Goal: Task Accomplishment & Management: Use online tool/utility

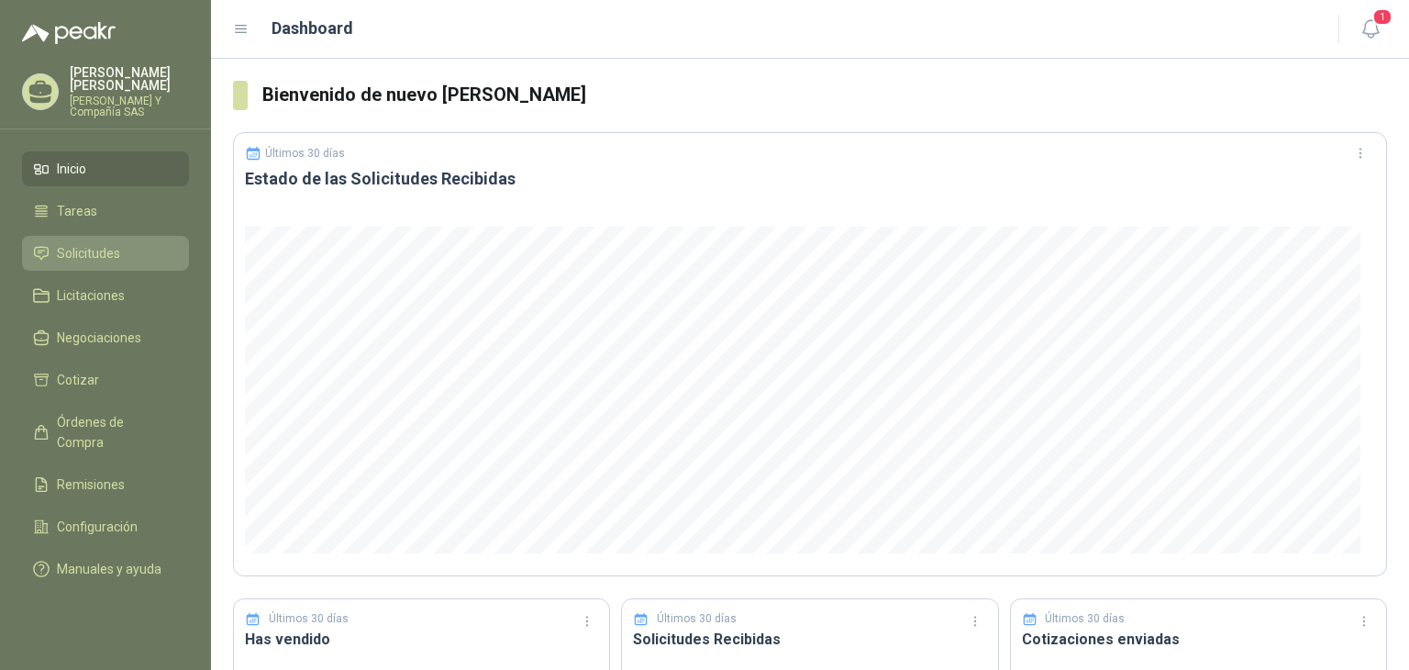
click at [104, 243] on span "Solicitudes" at bounding box center [88, 253] width 63 height 20
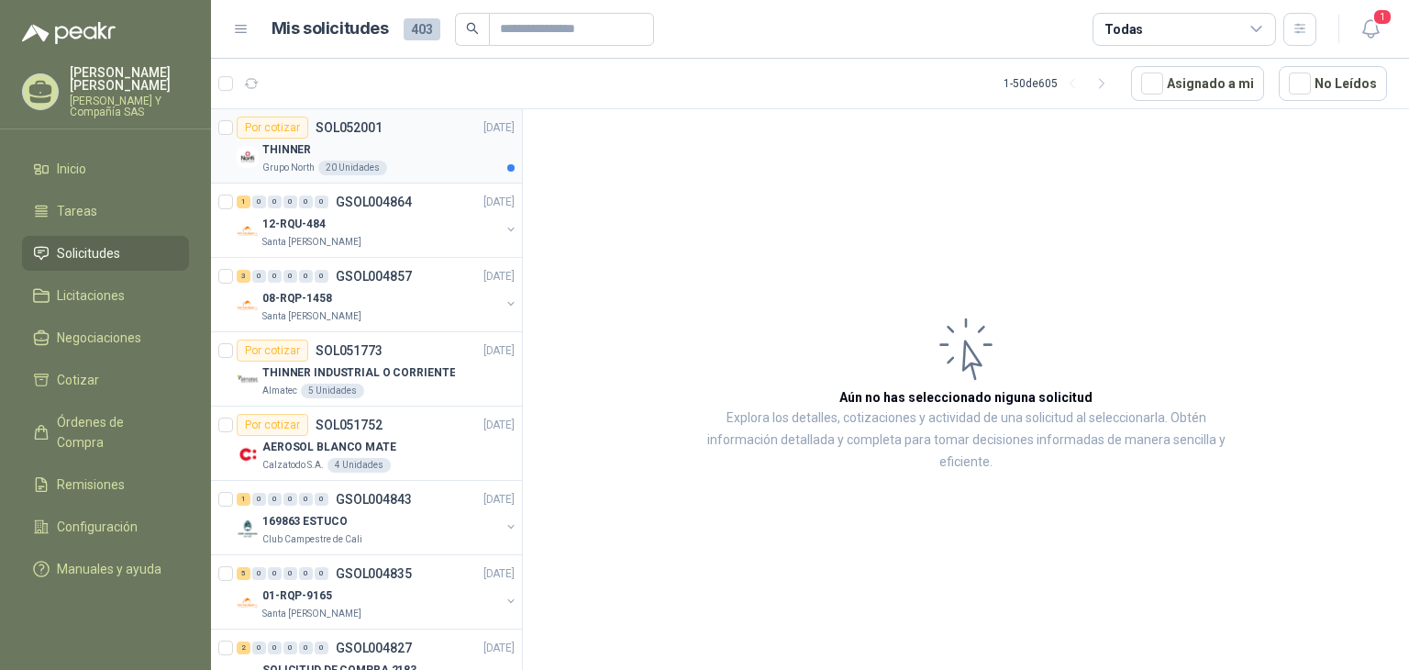
click at [305, 162] on p "Grupo North" at bounding box center [288, 168] width 52 height 15
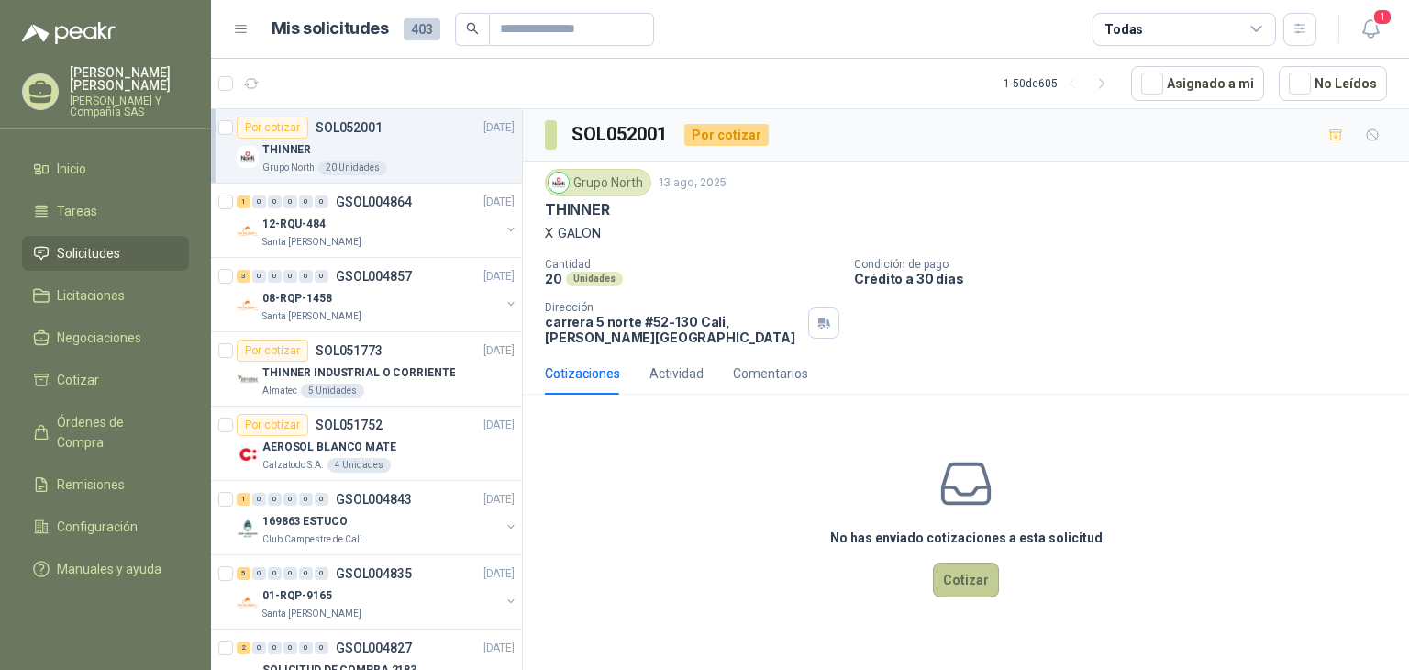
click at [972, 588] on button "Cotizar" at bounding box center [966, 579] width 66 height 35
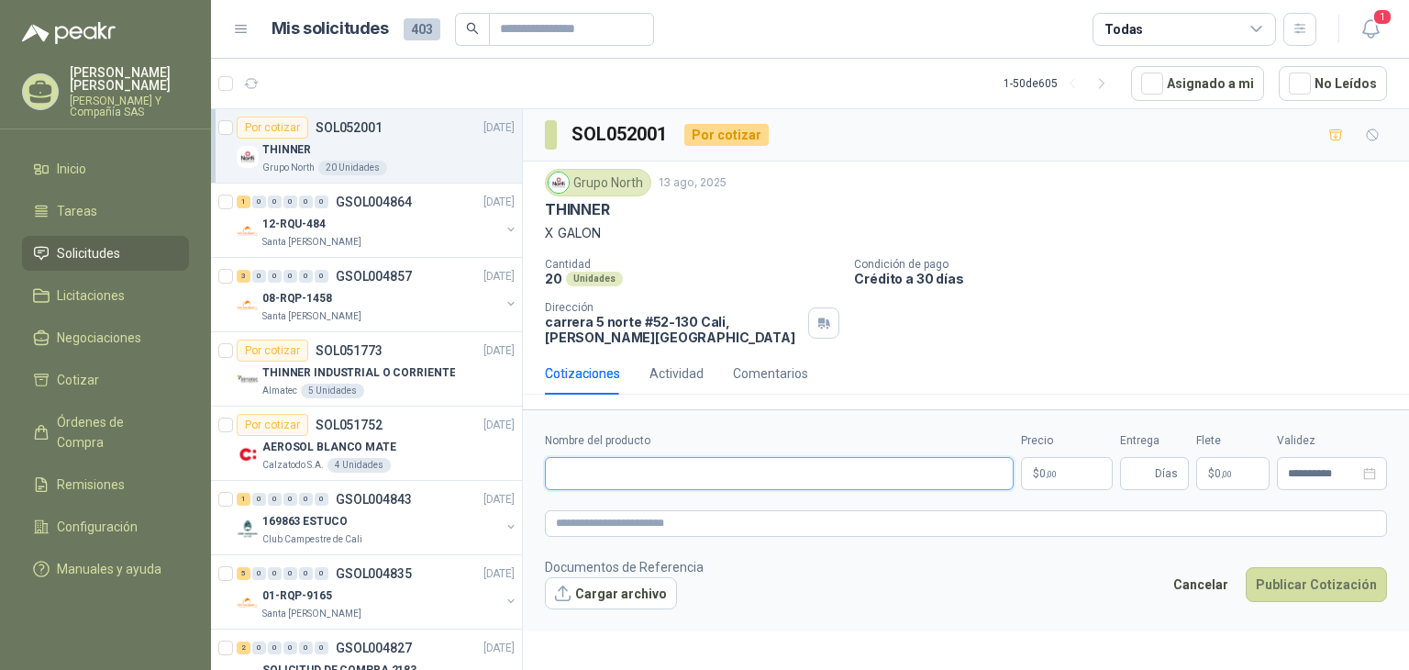
click at [917, 486] on input "Nombre del producto" at bounding box center [779, 473] width 469 height 33
paste input "**********"
type input "**********"
click at [1046, 470] on span ",00" at bounding box center [1051, 474] width 11 height 10
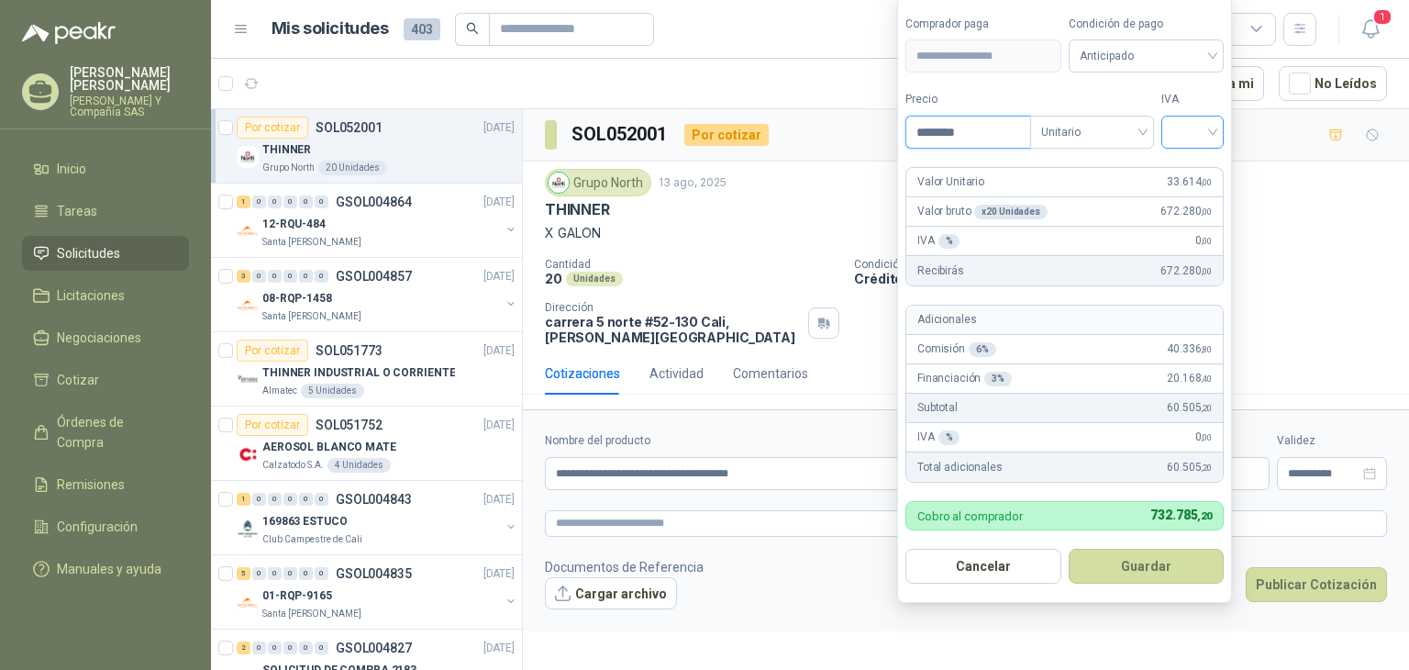
type input "********"
click at [1191, 134] on input "search" at bounding box center [1192, 130] width 40 height 28
click at [1196, 168] on div "19%" at bounding box center [1196, 171] width 34 height 20
click at [1141, 570] on button "Guardar" at bounding box center [1149, 565] width 158 height 35
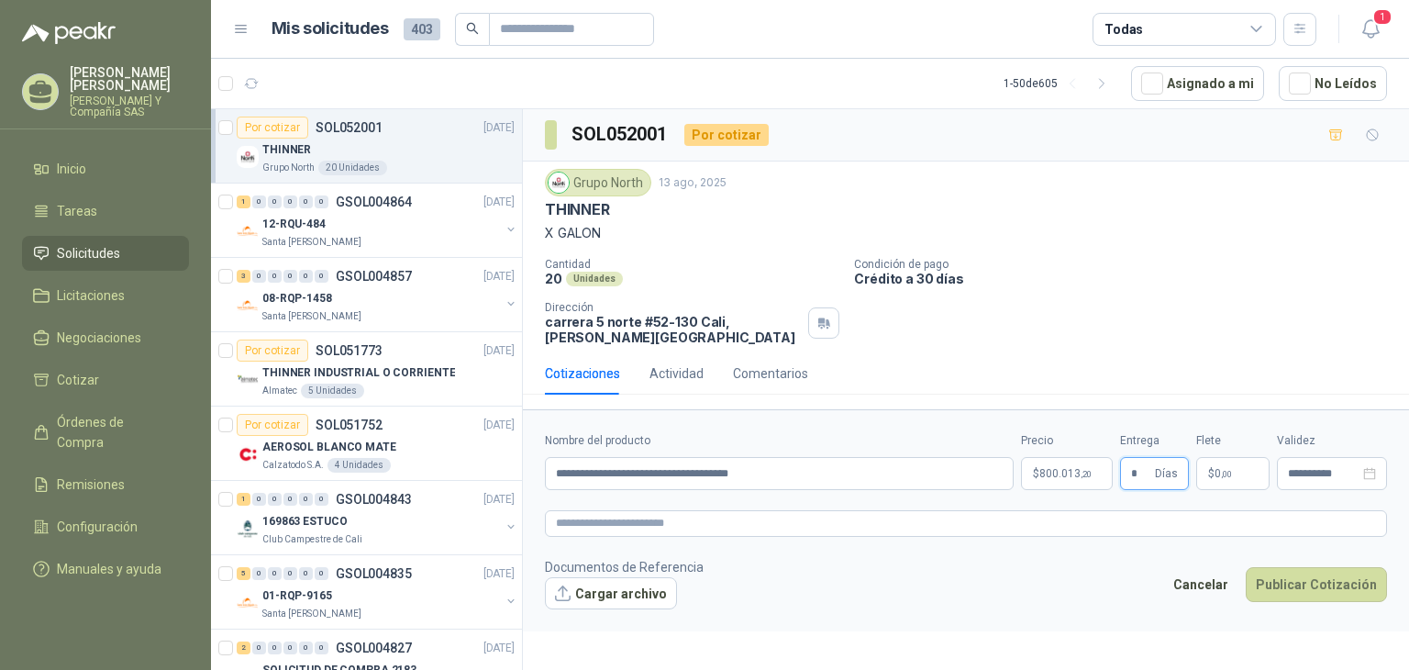
type input "*"
click at [1207, 462] on p "$ 0 ,00" at bounding box center [1232, 473] width 73 height 33
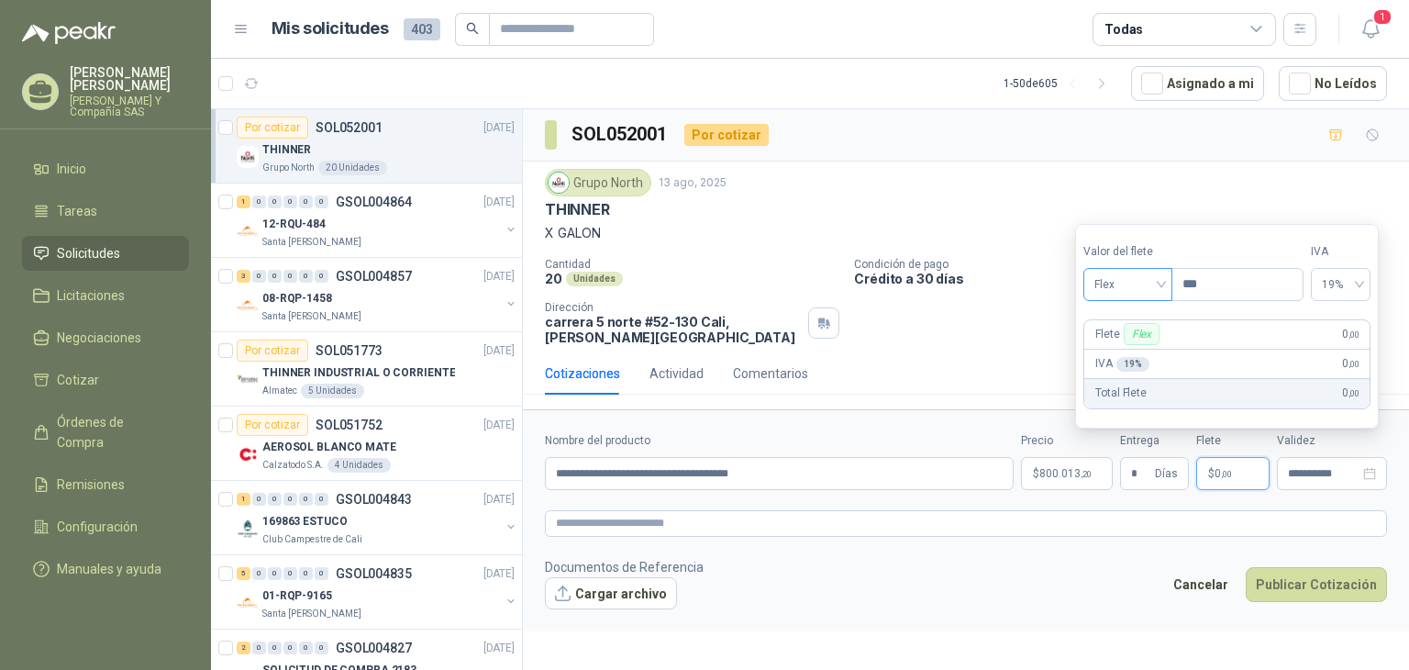
click at [1159, 281] on span "Flex" at bounding box center [1127, 285] width 67 height 28
click at [1116, 349] on div "Incluido" at bounding box center [1130, 352] width 64 height 20
click at [1258, 181] on div "Grupo North [DATE]" at bounding box center [966, 183] width 842 height 28
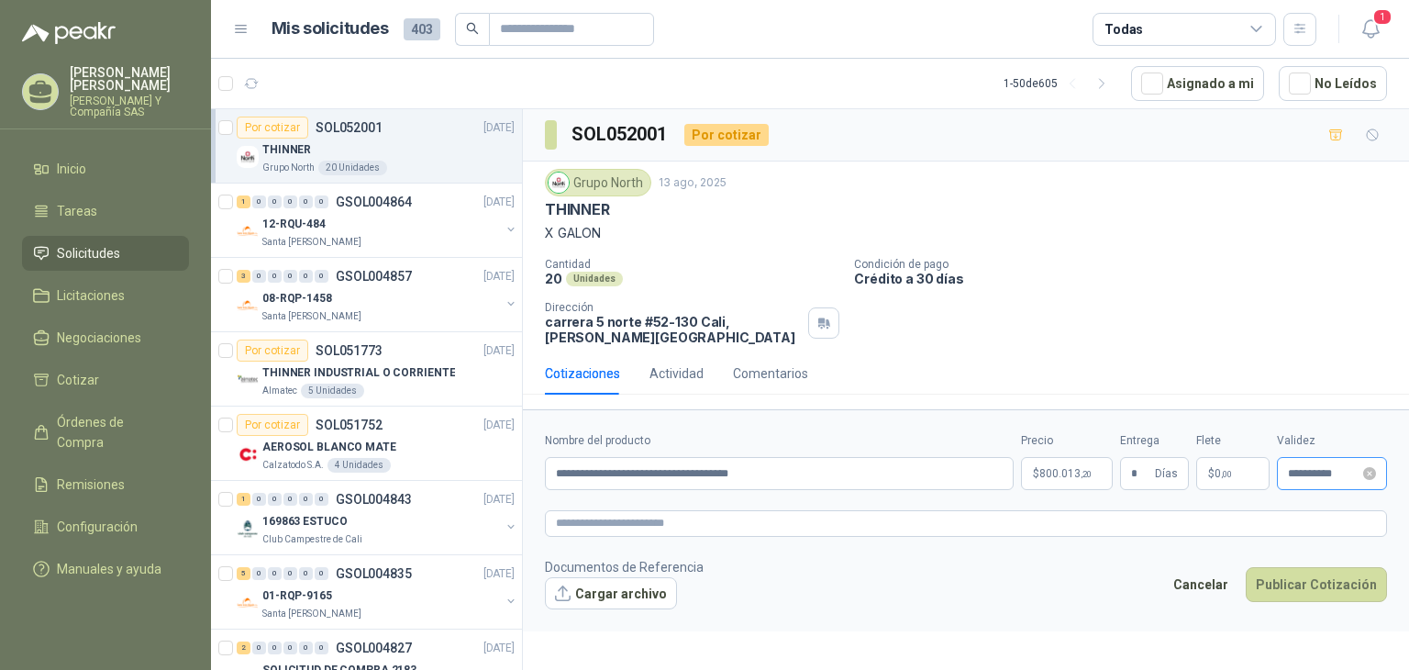
click at [1335, 463] on div "**********" at bounding box center [1332, 473] width 110 height 33
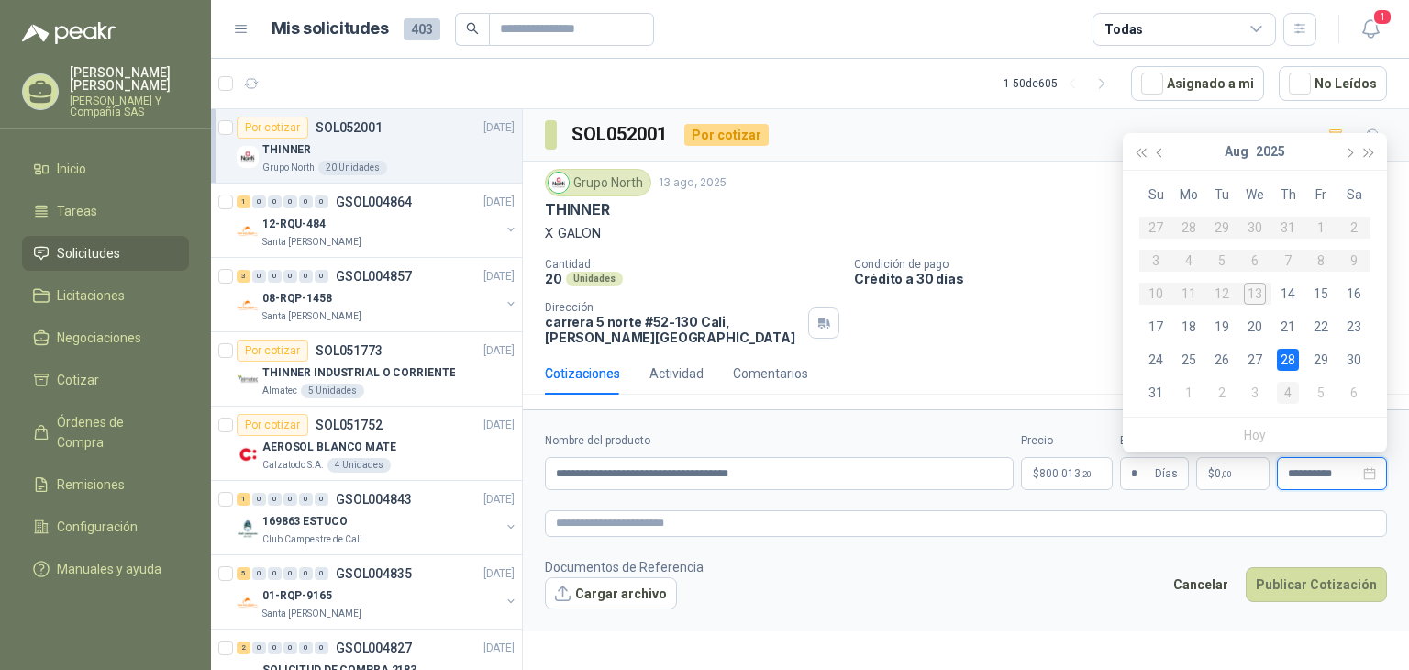
type input "**********"
click at [1286, 383] on div "4" at bounding box center [1288, 393] width 22 height 22
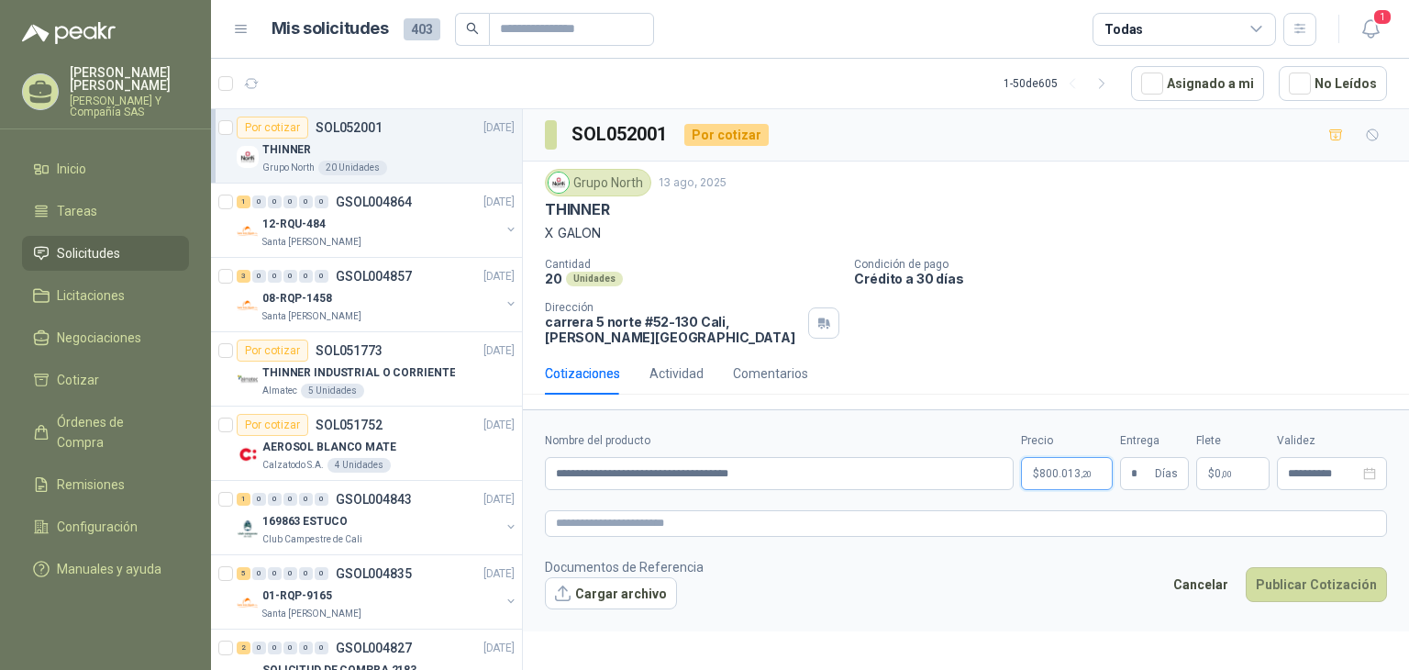
click at [1059, 467] on body "[PERSON_NAME] [PERSON_NAME] Y Compañía SAS Inicio Tareas Solicitudes Licitacion…" at bounding box center [704, 335] width 1409 height 670
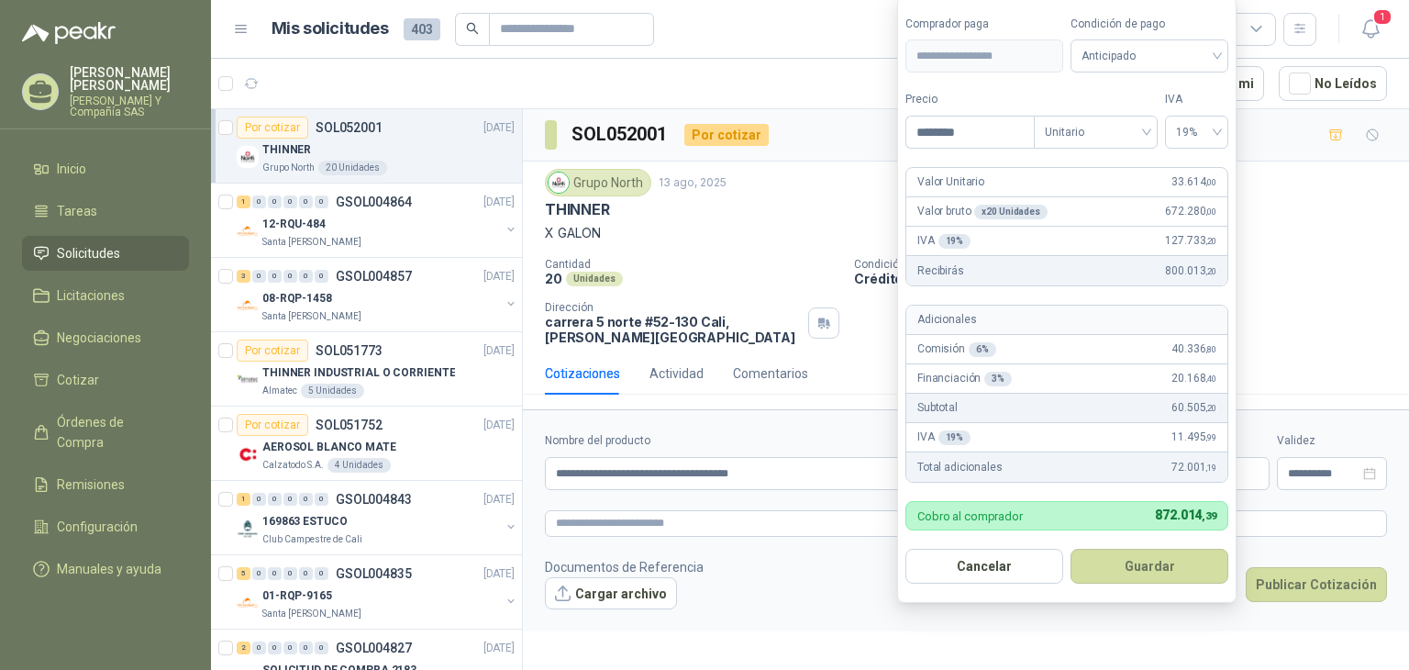
click at [836, 24] on article "Mis solicitudes 403 Todas" at bounding box center [794, 29] width 1046 height 33
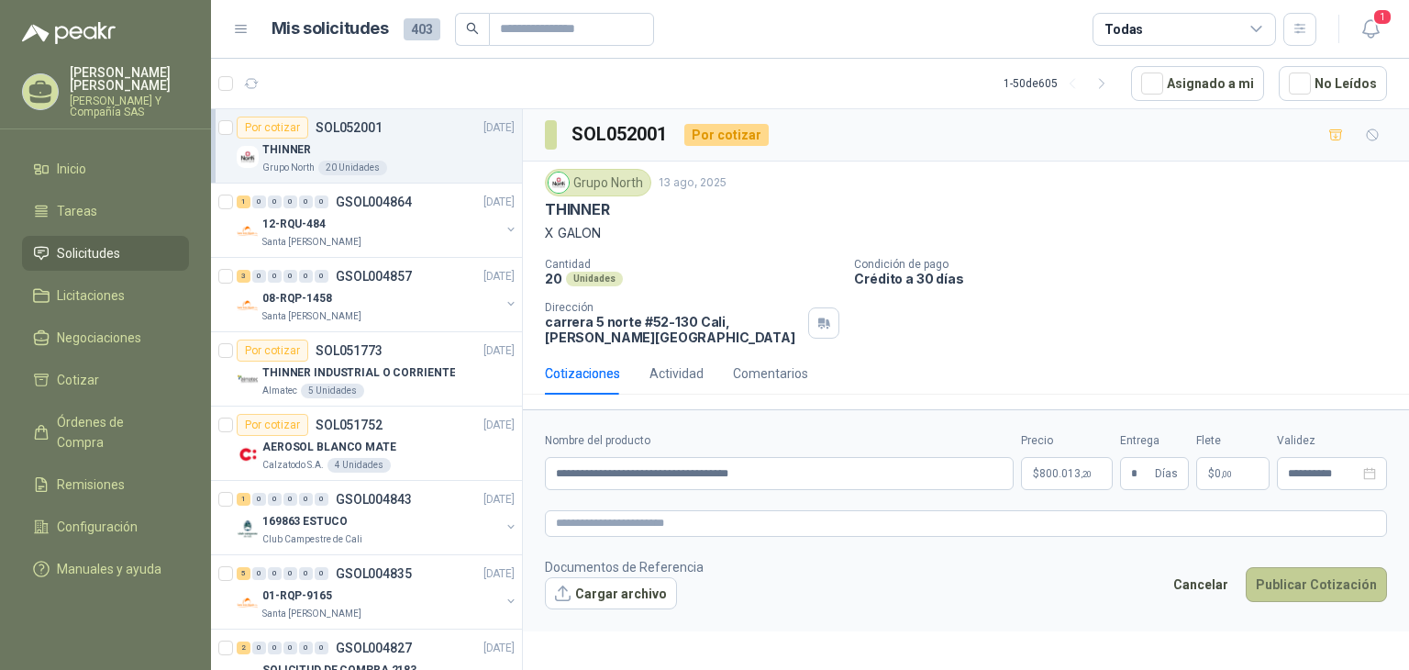
click at [1300, 577] on button "Publicar Cotización" at bounding box center [1316, 584] width 141 height 35
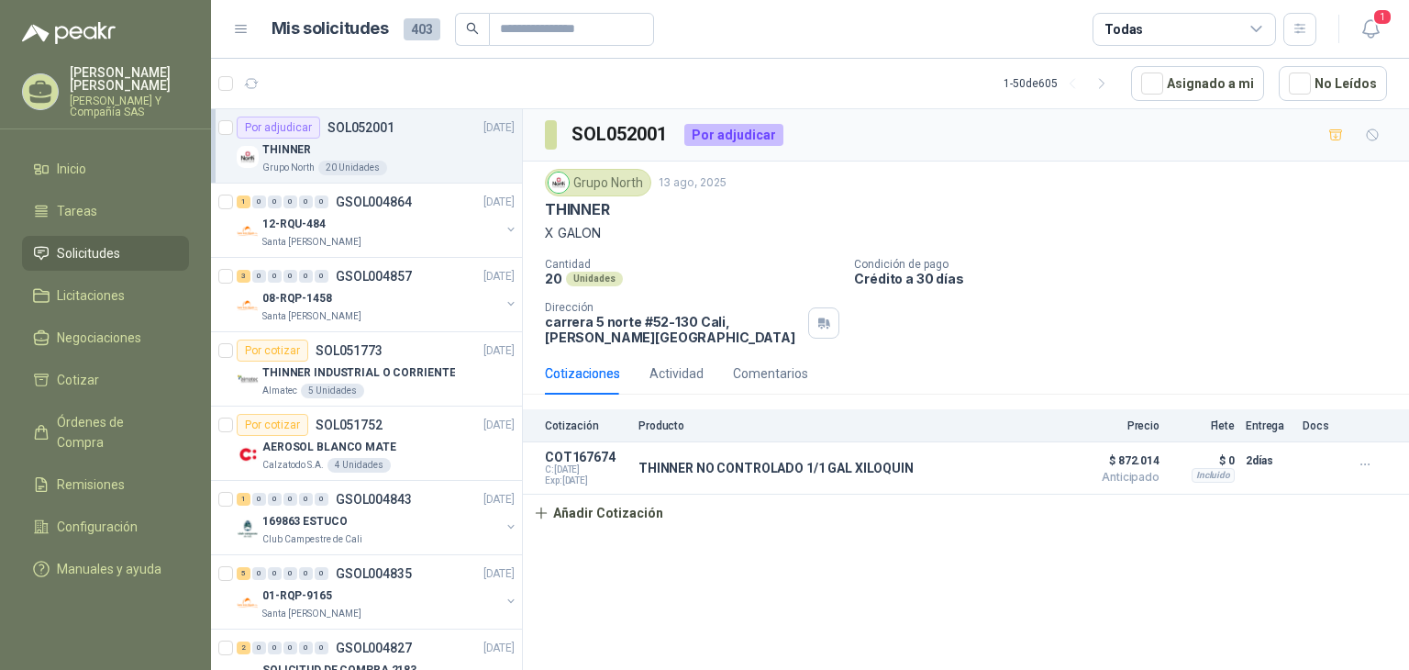
click at [409, 147] on div "THINNER" at bounding box center [388, 149] width 252 height 22
click at [411, 236] on div "Santa [PERSON_NAME]" at bounding box center [381, 242] width 238 height 15
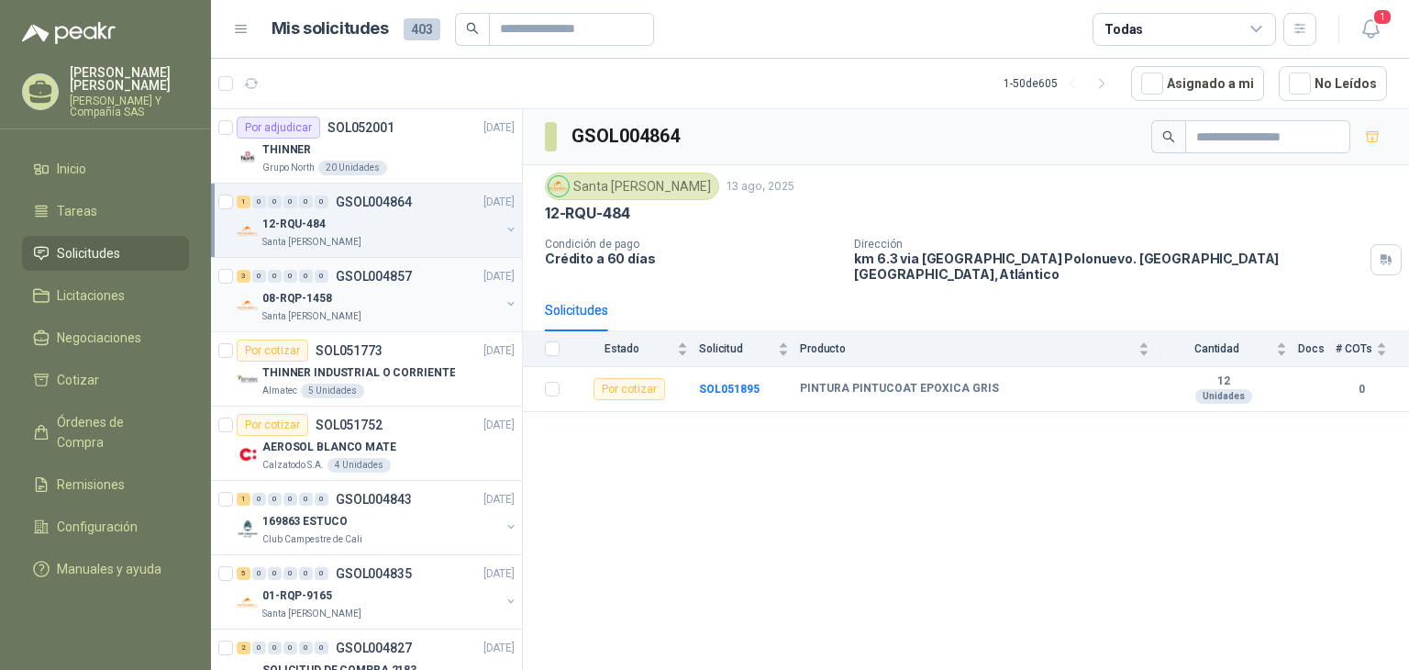
click at [407, 292] on div "08-RQP-1458" at bounding box center [381, 298] width 238 height 22
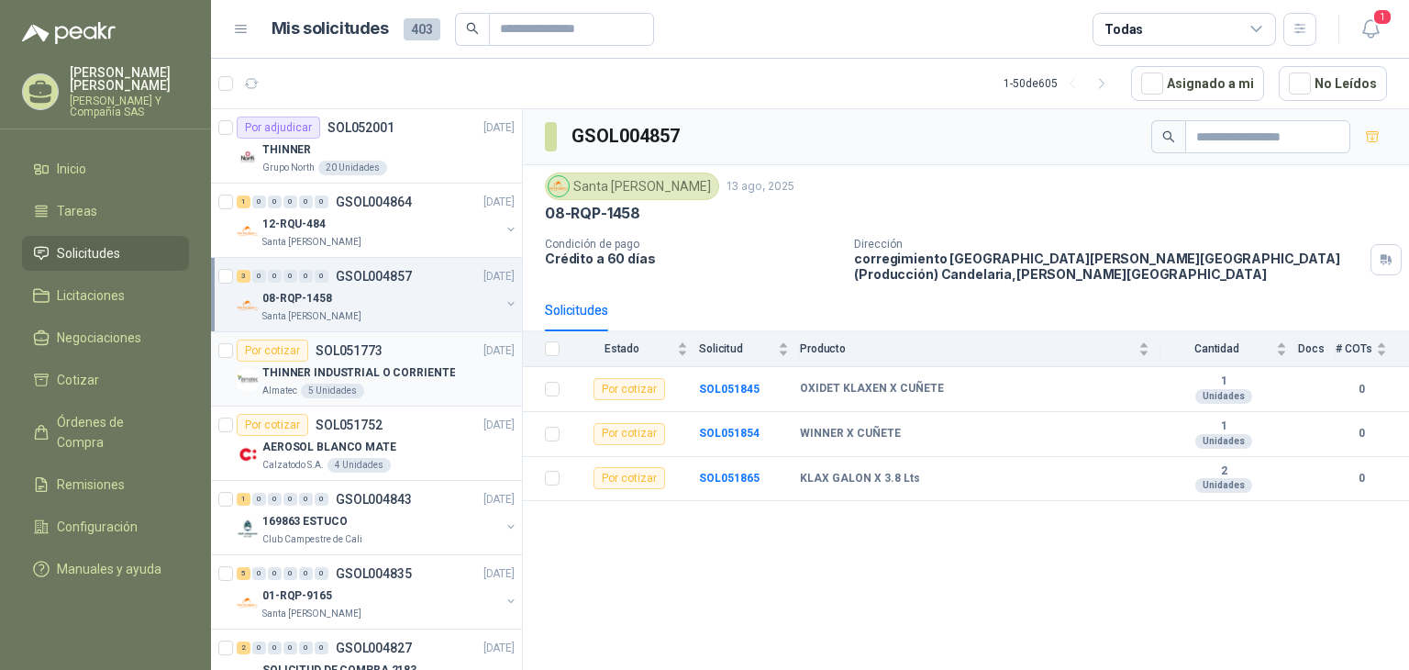
click at [401, 345] on div "Por cotizar SOL051773 [DATE]" at bounding box center [376, 350] width 278 height 22
